Goal: Check status: Check status

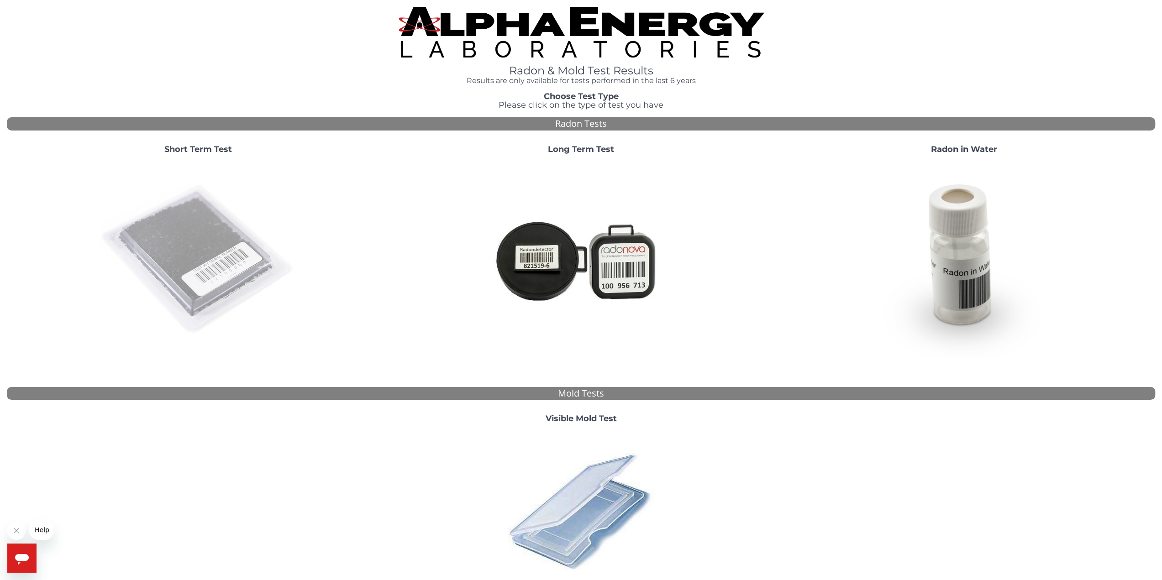
click at [206, 292] on img at bounding box center [198, 260] width 196 height 196
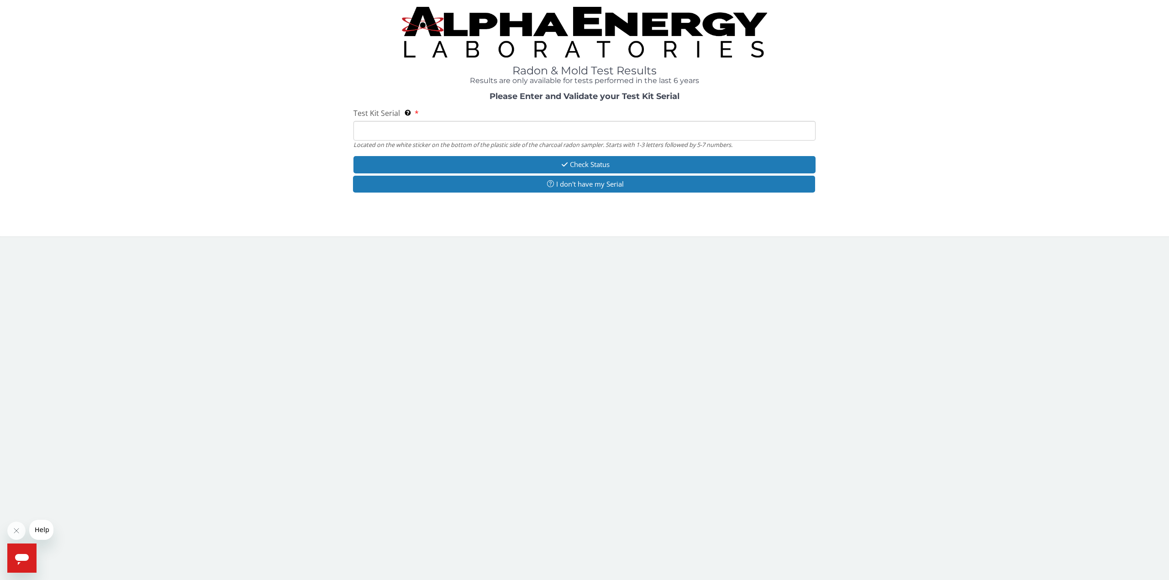
click at [26, 549] on div "Open messaging window" at bounding box center [21, 558] width 27 height 27
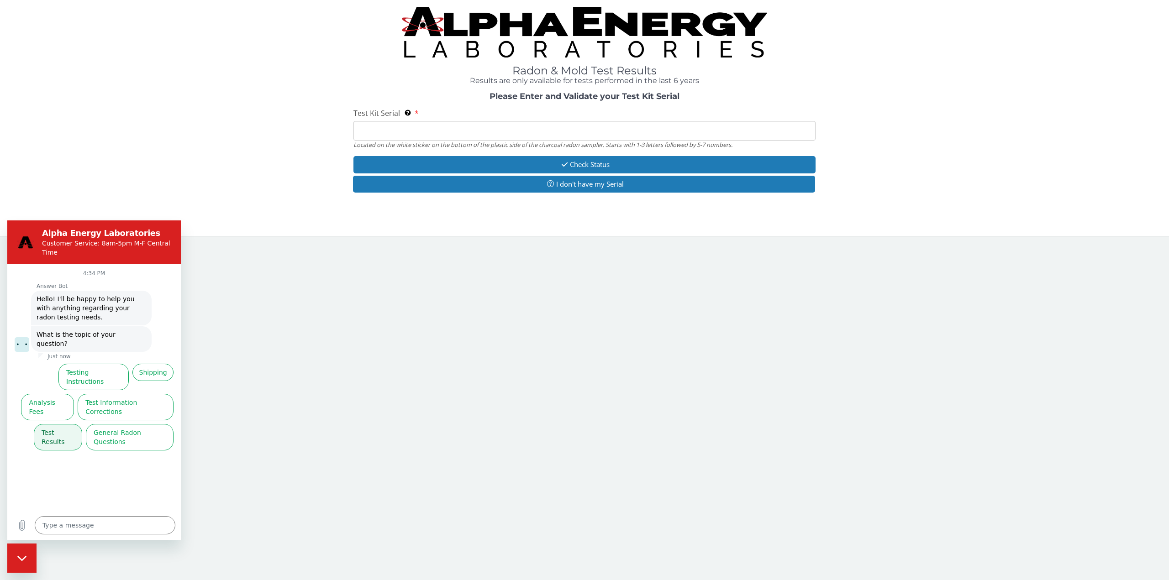
click at [61, 424] on button "Test Results" at bounding box center [58, 437] width 48 height 26
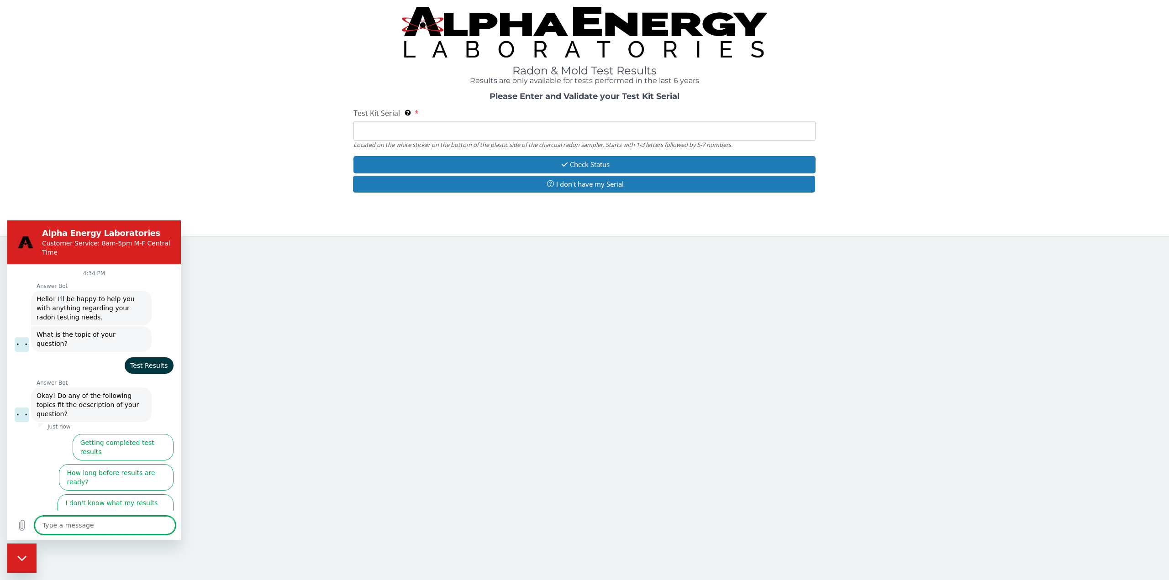
click at [95, 524] on button "I didn't get my test results" at bounding box center [128, 537] width 89 height 26
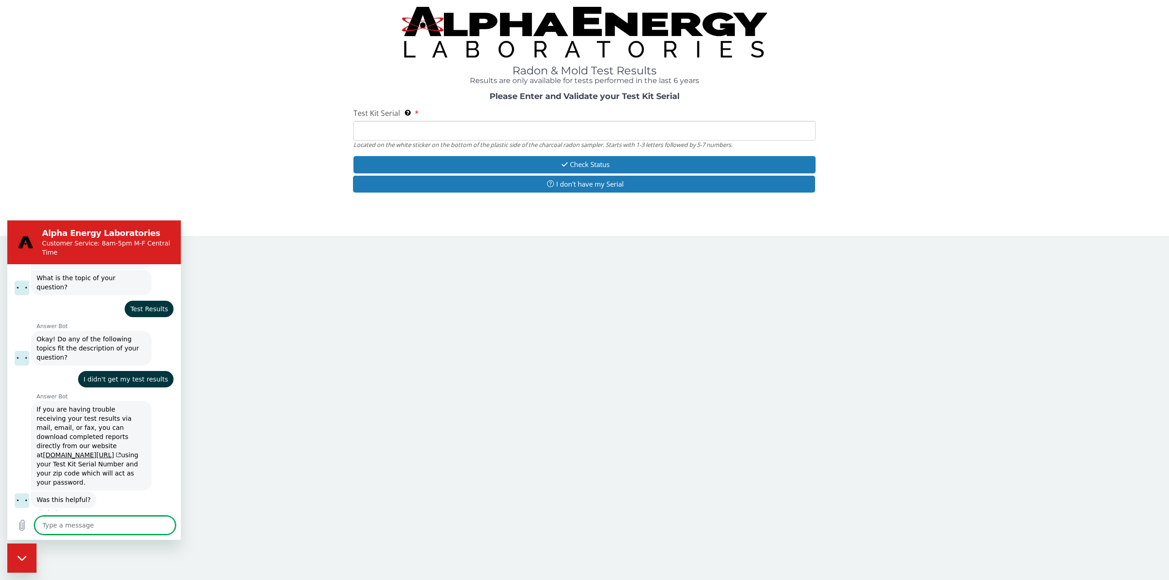
scroll to position [58, 0]
click at [147, 519] on button "No, I still need help" at bounding box center [138, 532] width 70 height 26
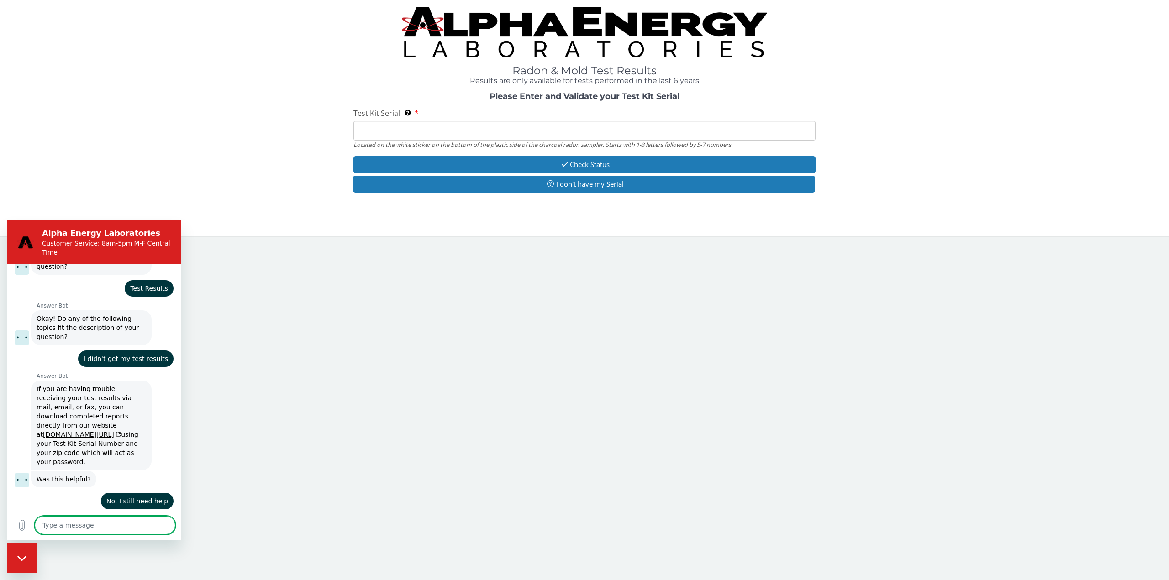
scroll to position [76, 0]
click at [482, 128] on input "Test Kit Serial Located on the white sticker on the bottom of the plastic side …" at bounding box center [584, 131] width 462 height 20
type textarea "x"
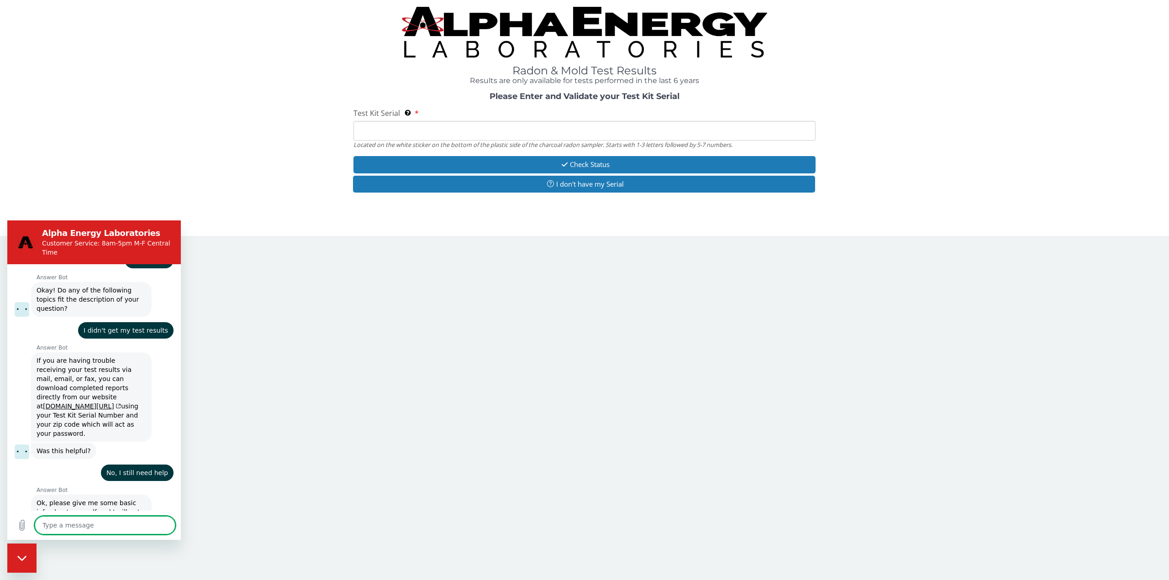
type textarea "f"
type textarea "x"
type textarea "fe"
type textarea "x"
type textarea "fe"
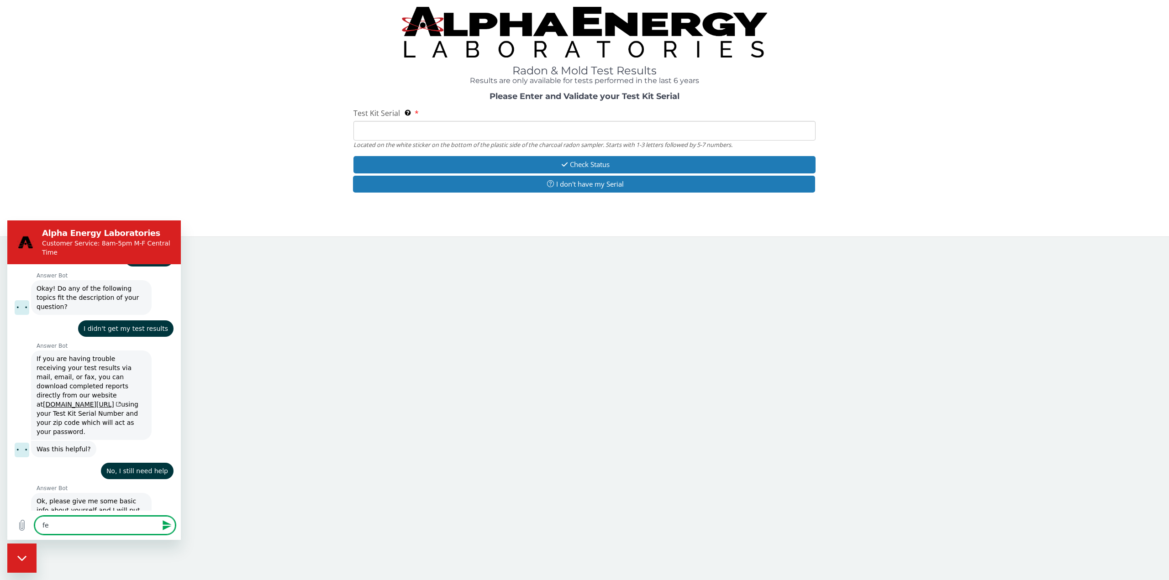
type textarea "x"
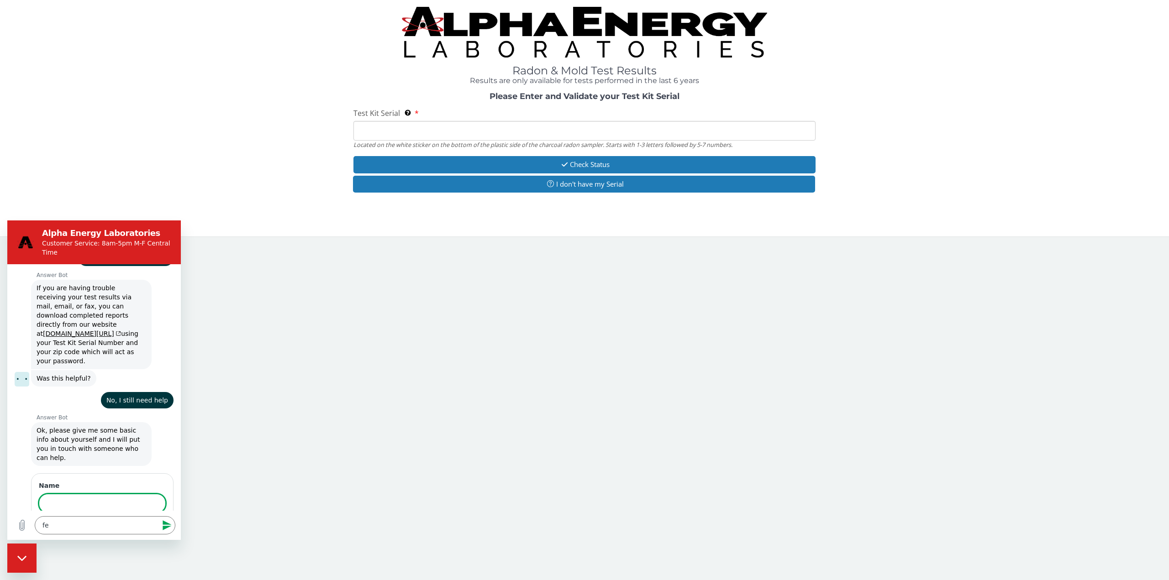
scroll to position [177, 0]
type input "453952"
click at [519, 129] on input "Test Kit Serial Located on the white sticker on the bottom of the plastic side …" at bounding box center [584, 131] width 462 height 20
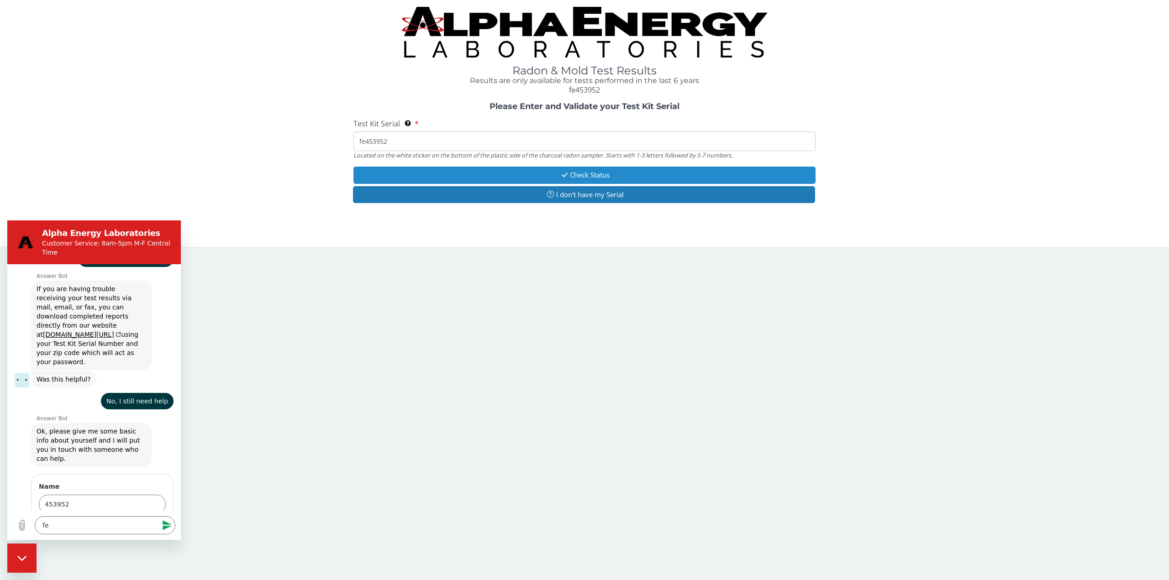
type input "fe453952"
click at [647, 172] on button "Check Status" at bounding box center [584, 175] width 462 height 17
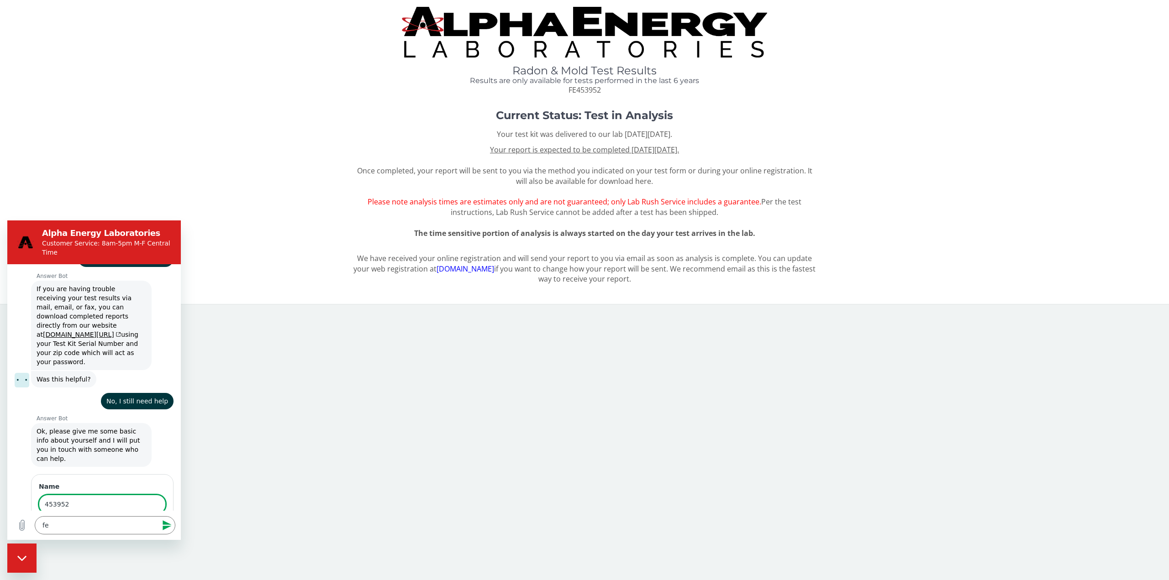
drag, startPoint x: 100, startPoint y: 466, endPoint x: 7, endPoint y: 466, distance: 93.1
click at [7, 466] on div "4:34 PM Answer Bot Answer Bot says: Hello! I'll be happy to help you with anyth…" at bounding box center [93, 387] width 173 height 246
type input "[PERSON_NAME]"
click at [135, 521] on button "Next" at bounding box center [150, 530] width 31 height 18
type textarea "x"
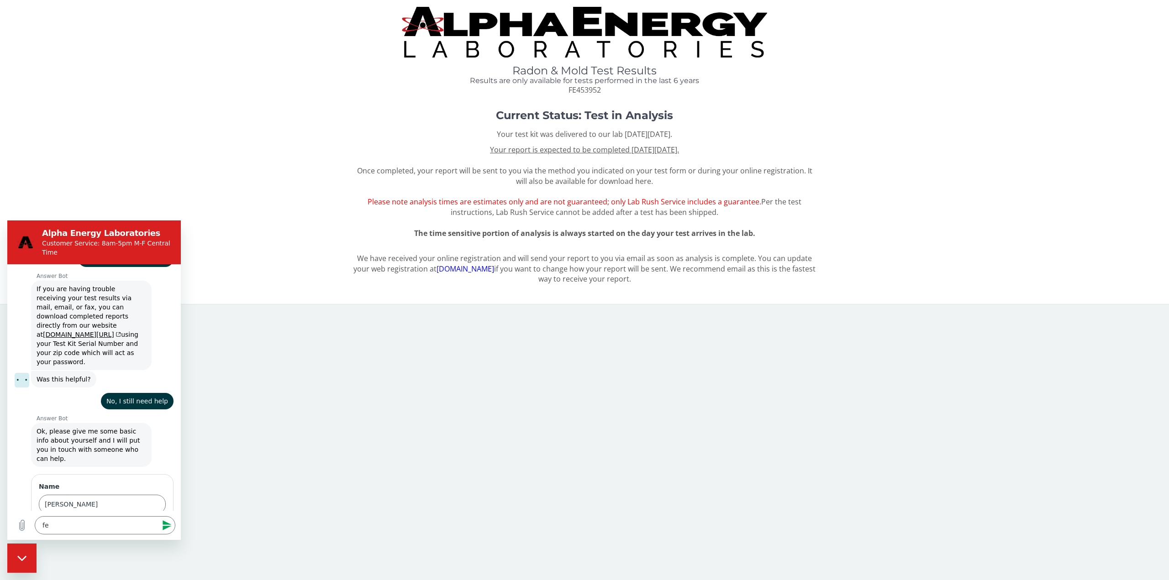
scroll to position [216, 0]
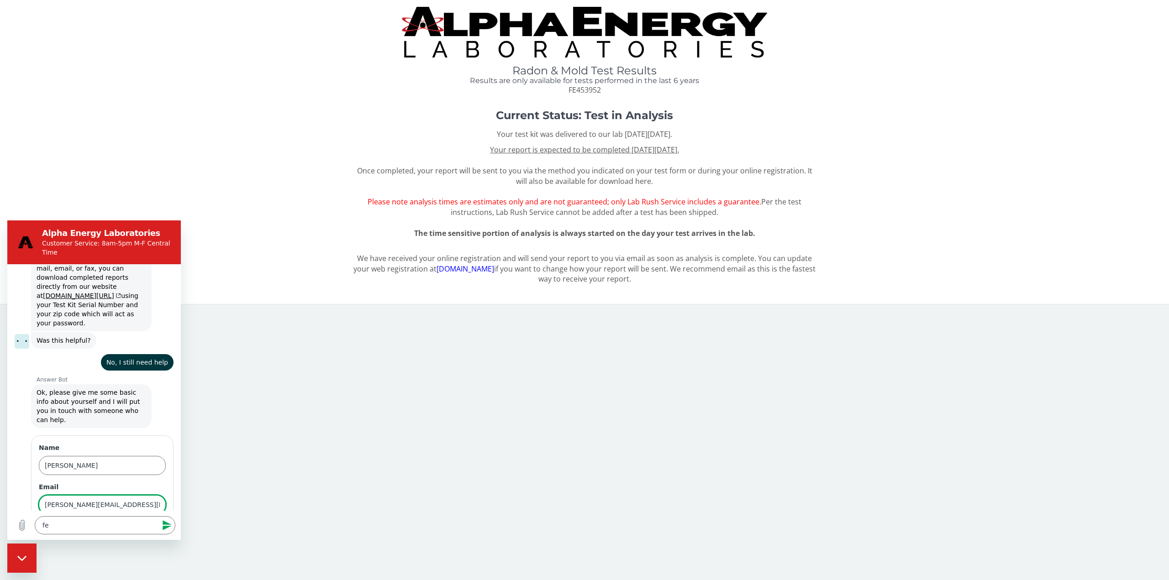
type input "[PERSON_NAME][EMAIL_ADDRESS][PERSON_NAME][DOMAIN_NAME]"
click at [135, 522] on button "Next" at bounding box center [150, 531] width 31 height 18
type textarea "x"
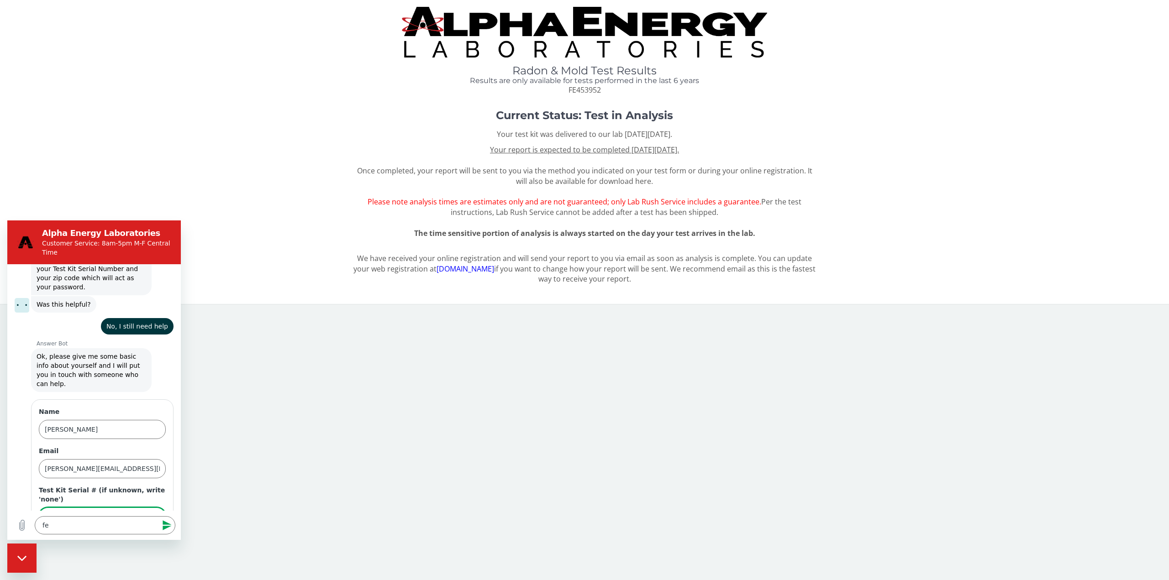
scroll to position [255, 0]
click at [585, 87] on span "FE453952" at bounding box center [584, 90] width 32 height 10
copy span "FE453952"
click at [84, 505] on input "Test Kit Serial # (if unknown, write 'none')" at bounding box center [102, 514] width 127 height 19
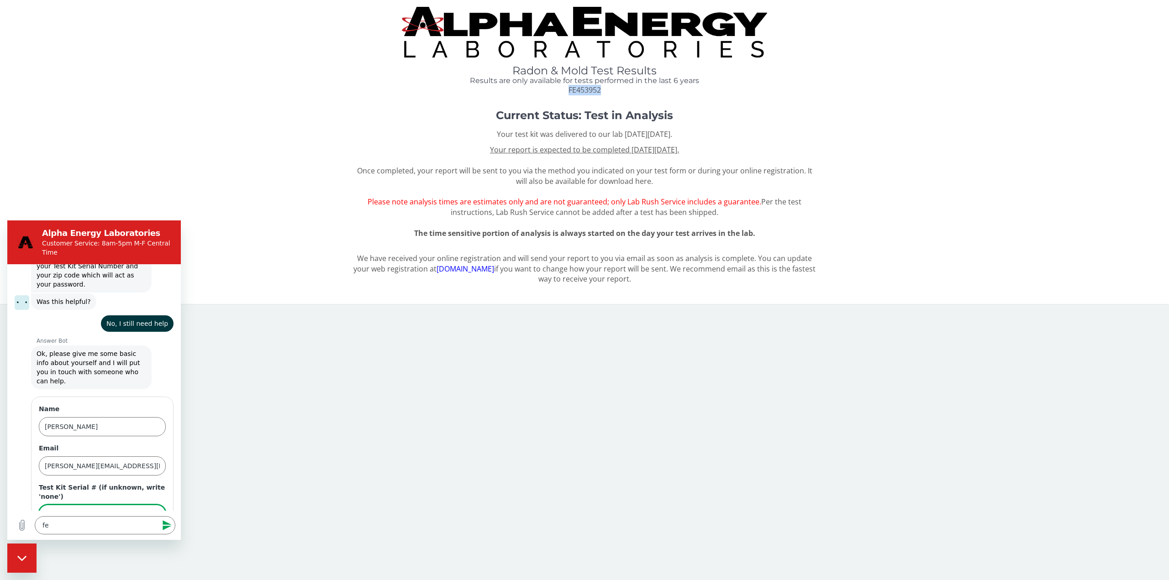
paste input "FE453952"
type input "FE453952"
click at [142, 535] on span "Send" at bounding box center [150, 540] width 16 height 11
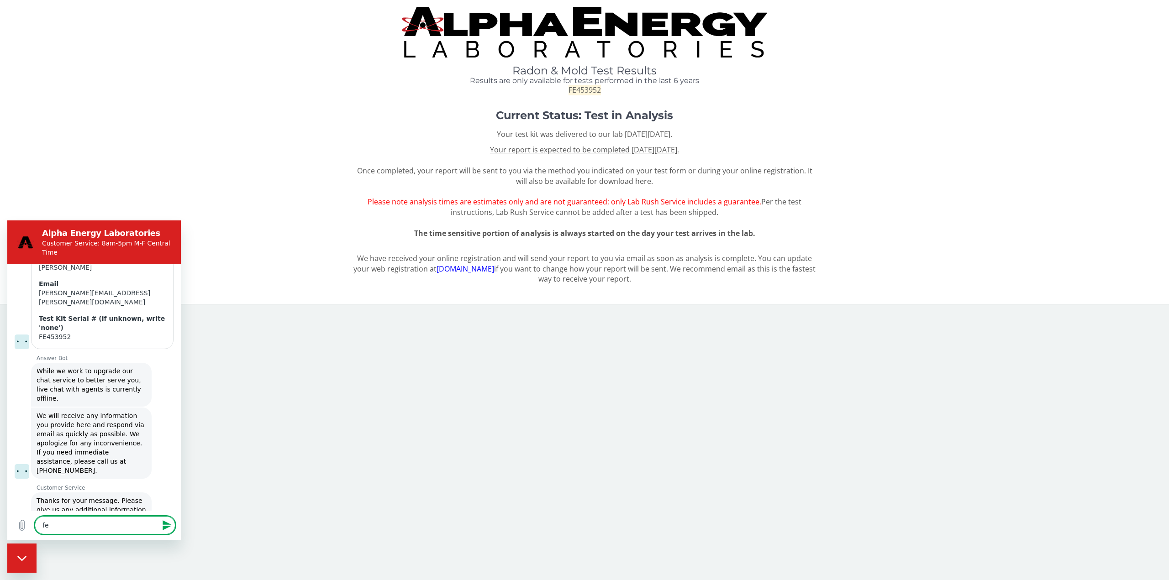
scroll to position [414, 0]
click at [16, 564] on div "Close messaging window" at bounding box center [21, 558] width 27 height 27
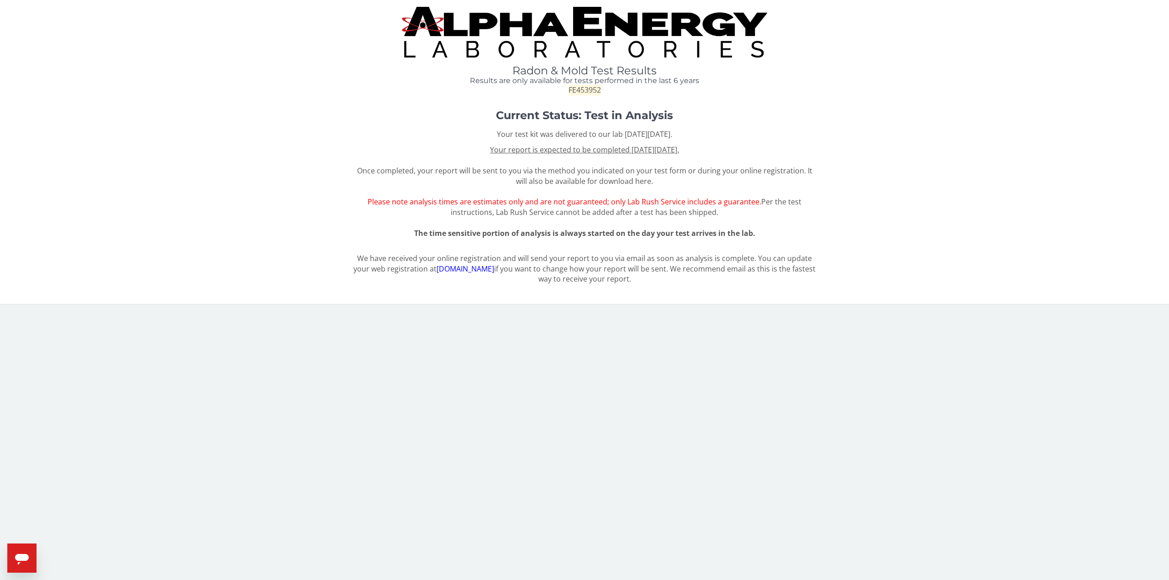
type textarea "x"
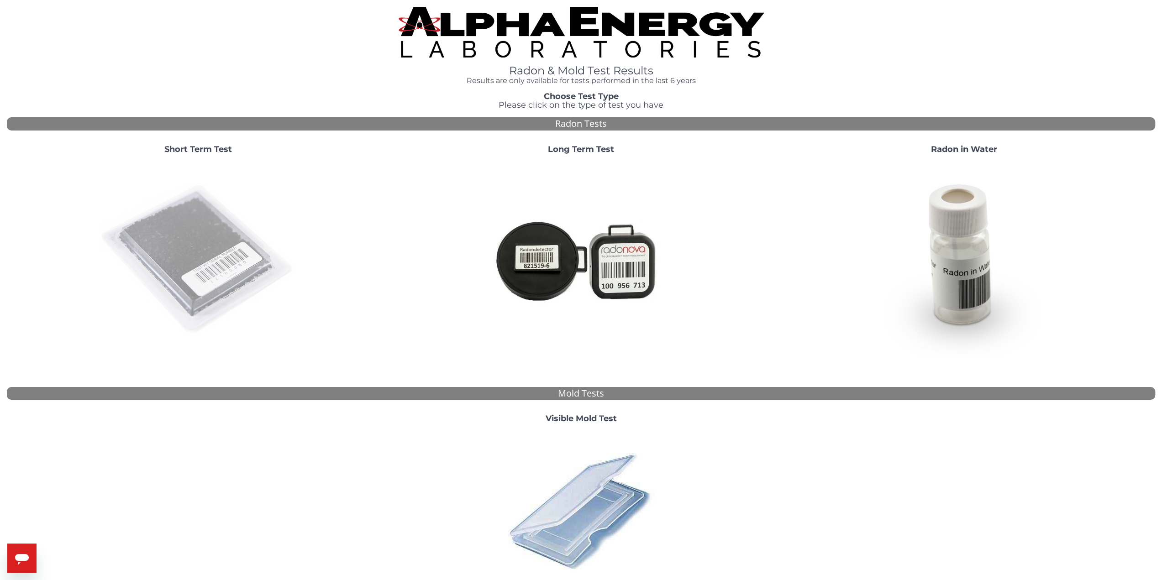
click at [222, 191] on img at bounding box center [198, 260] width 196 height 196
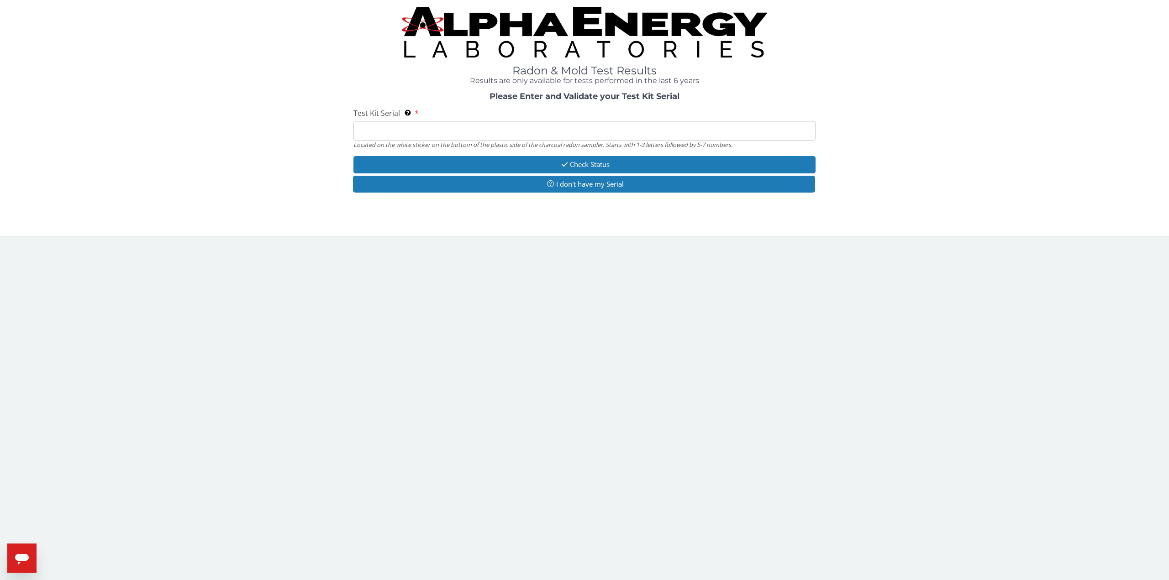
click at [448, 133] on input "Test Kit Serial Located on the white sticker on the bottom of the plastic side …" at bounding box center [584, 131] width 462 height 20
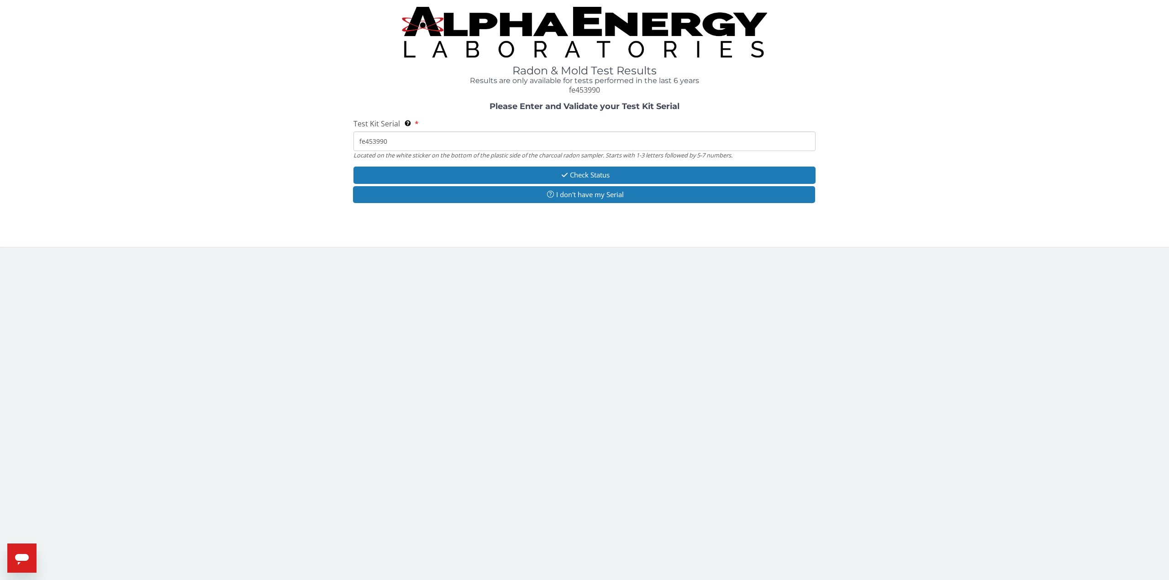
type input "fe453990"
click at [468, 179] on button "Check Status" at bounding box center [584, 175] width 462 height 17
